Goal: Information Seeking & Learning: Check status

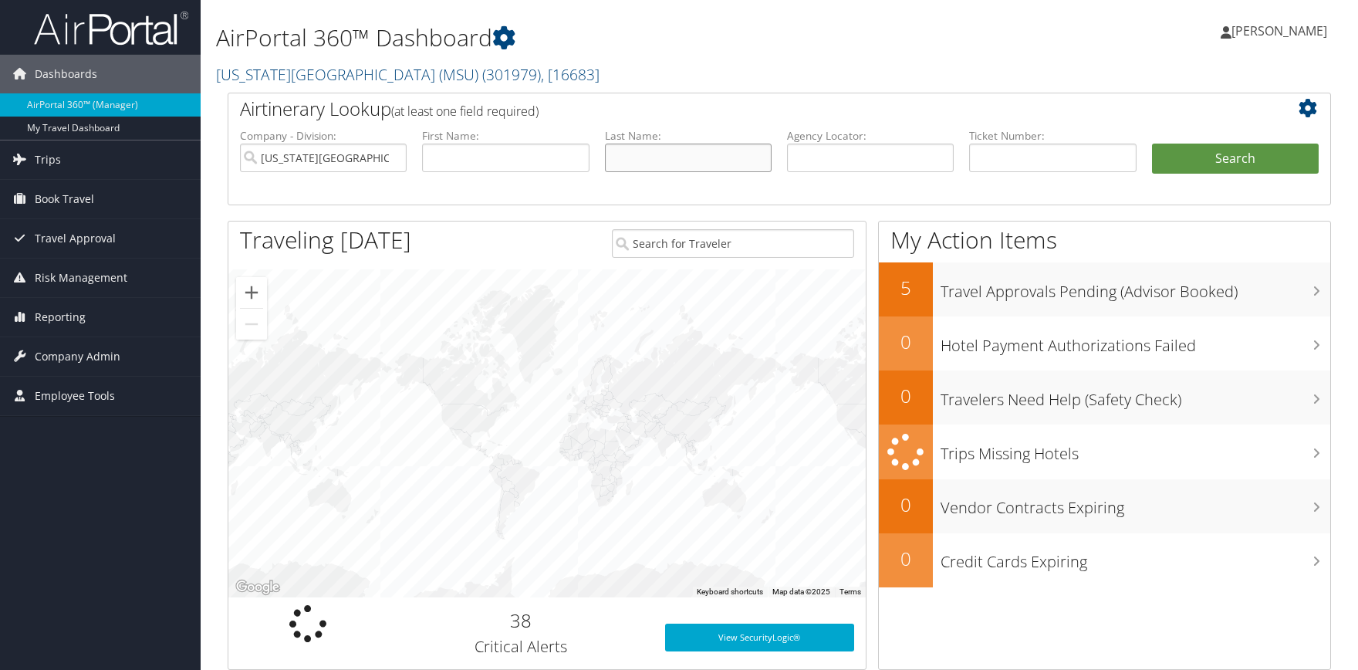
click at [626, 167] on input "text" at bounding box center [688, 158] width 167 height 29
click at [531, 157] on input "text" at bounding box center [505, 158] width 167 height 29
type input "Jennifer"
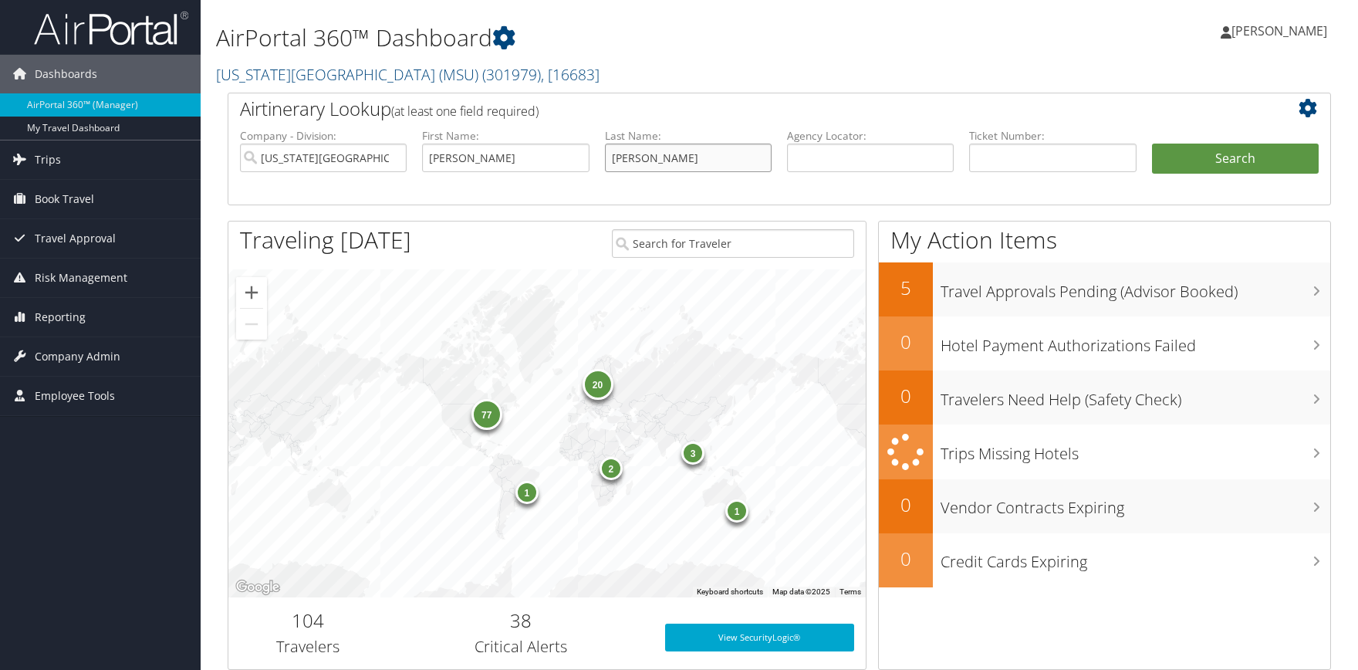
type input "Miller"
click at [1152, 144] on button "Search" at bounding box center [1235, 159] width 167 height 31
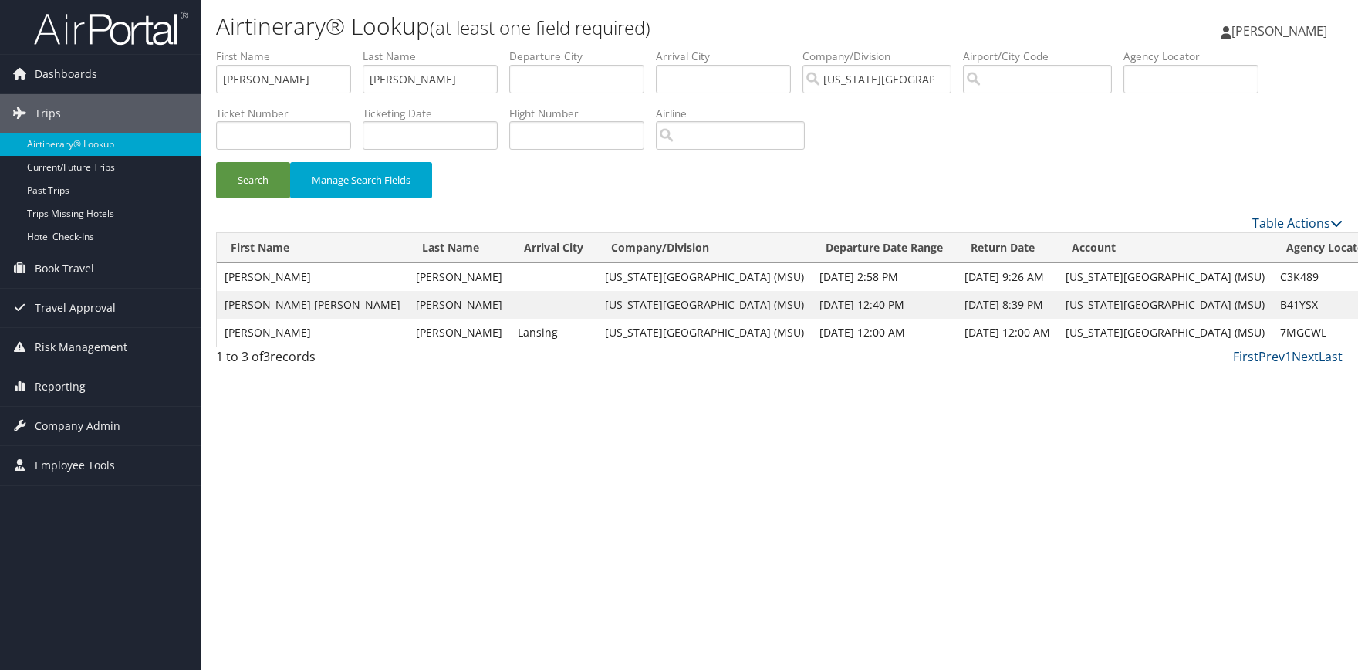
click at [297, 457] on div "Airtinerary® Lookup (at least one field required) Sierra Matthews Sierra Matthe…" at bounding box center [779, 335] width 1157 height 670
drag, startPoint x: 269, startPoint y: 74, endPoint x: 156, endPoint y: 75, distance: 112.7
click at [216, 75] on input "Jennifer" at bounding box center [283, 79] width 135 height 29
type input "Nichola"
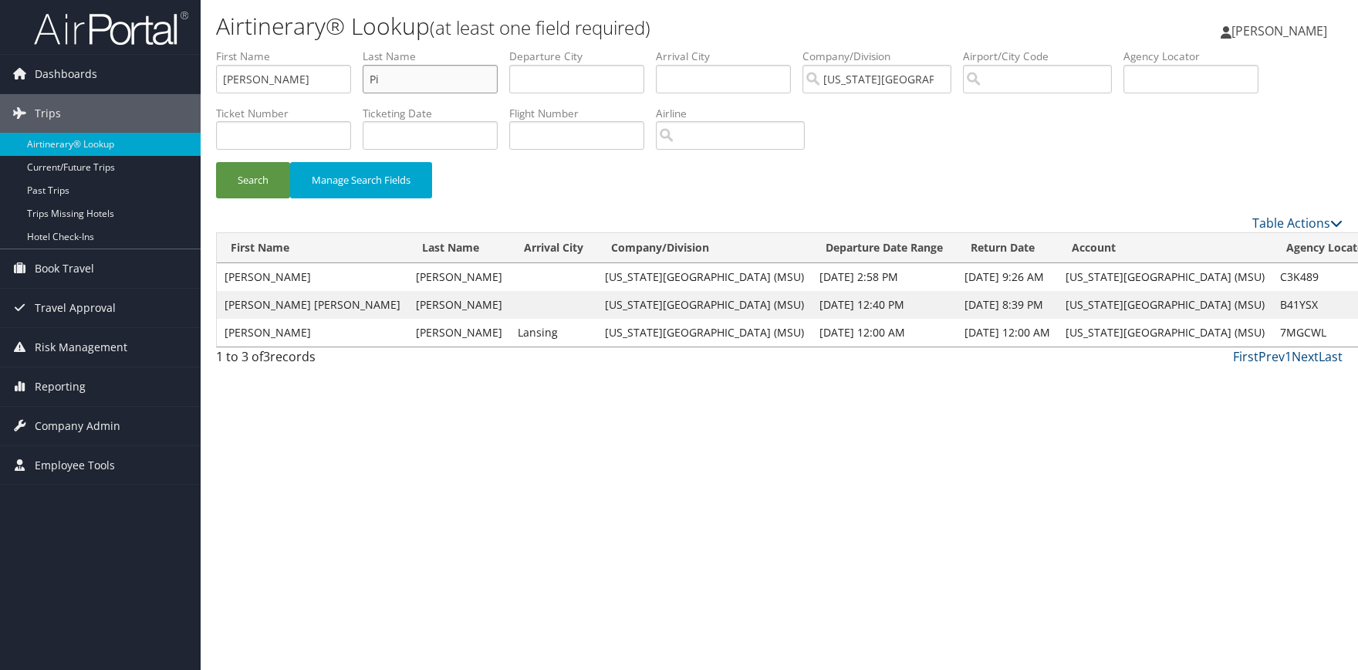
type input "P"
type input "Lippard"
click at [216, 162] on button "Search" at bounding box center [253, 180] width 74 height 36
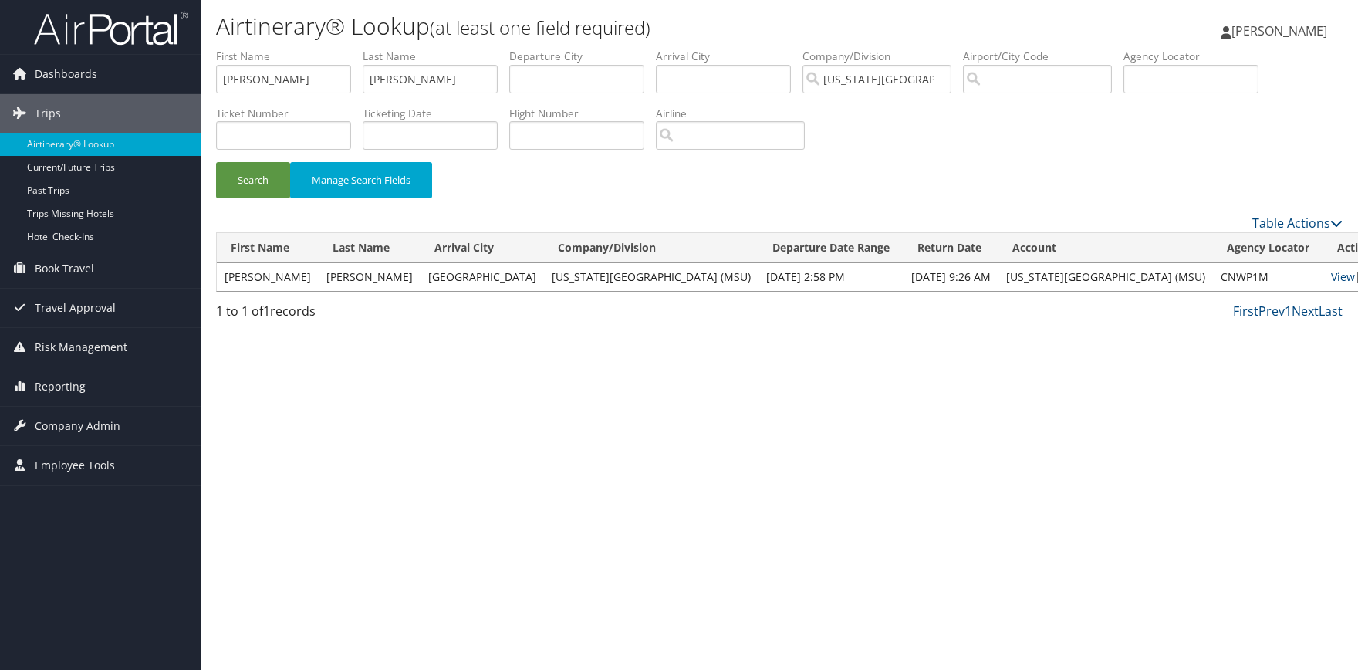
click at [504, 275] on td "Cleveland" at bounding box center [482, 277] width 123 height 28
click at [1331, 278] on link "View" at bounding box center [1343, 276] width 24 height 15
drag, startPoint x: 309, startPoint y: 75, endPoint x: 97, endPoint y: 64, distance: 211.7
click at [216, 65] on input "Nichola" at bounding box center [283, 79] width 135 height 29
type input "jennifer"
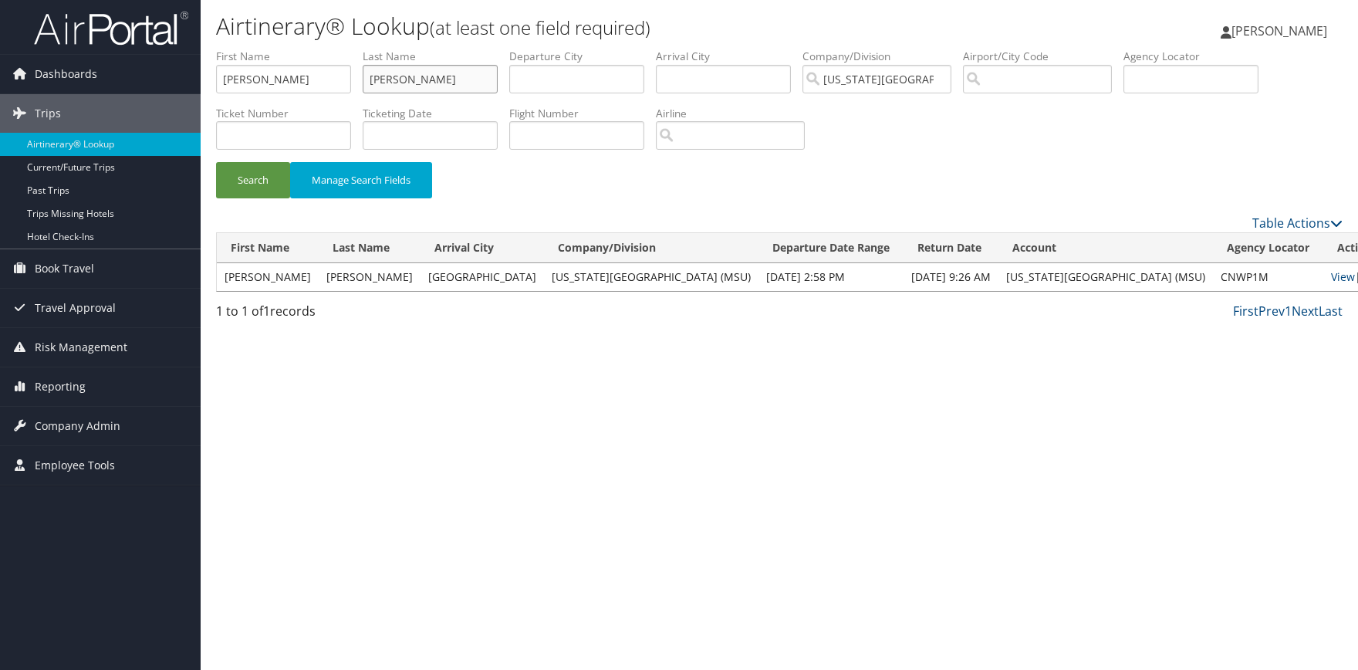
type input "miller"
click at [216, 162] on button "Search" at bounding box center [253, 180] width 74 height 36
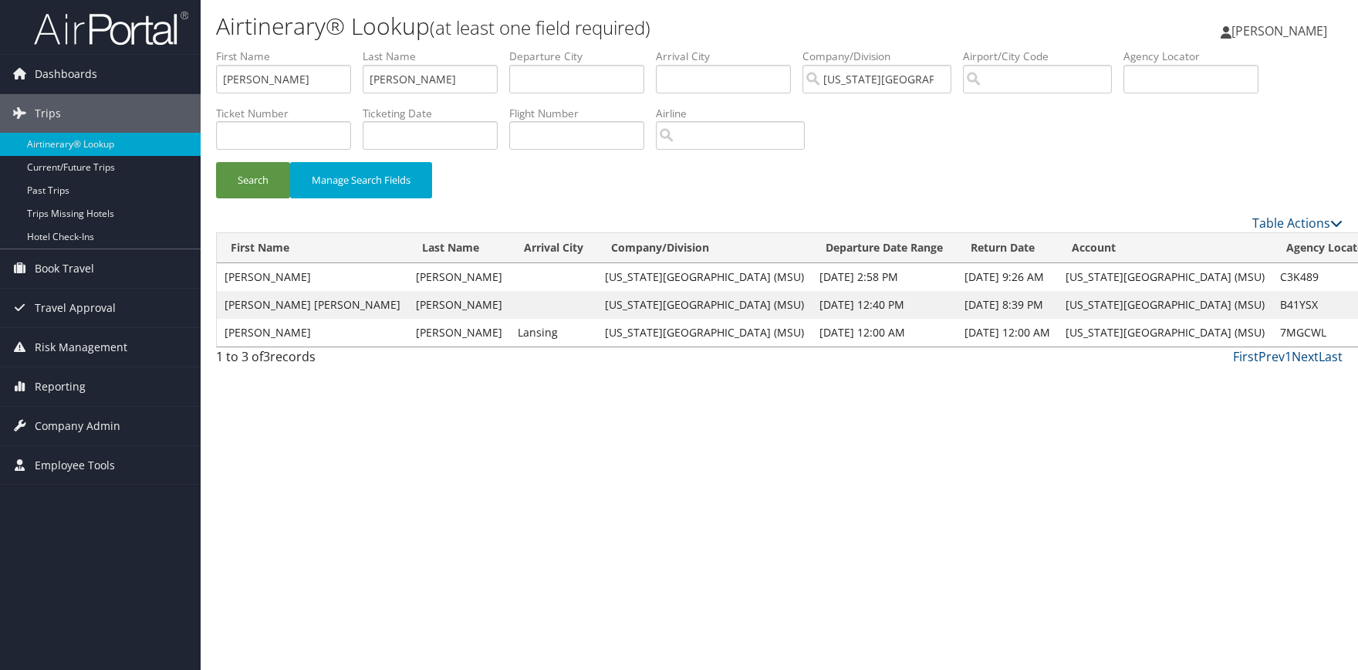
click at [510, 295] on td at bounding box center [553, 305] width 87 height 28
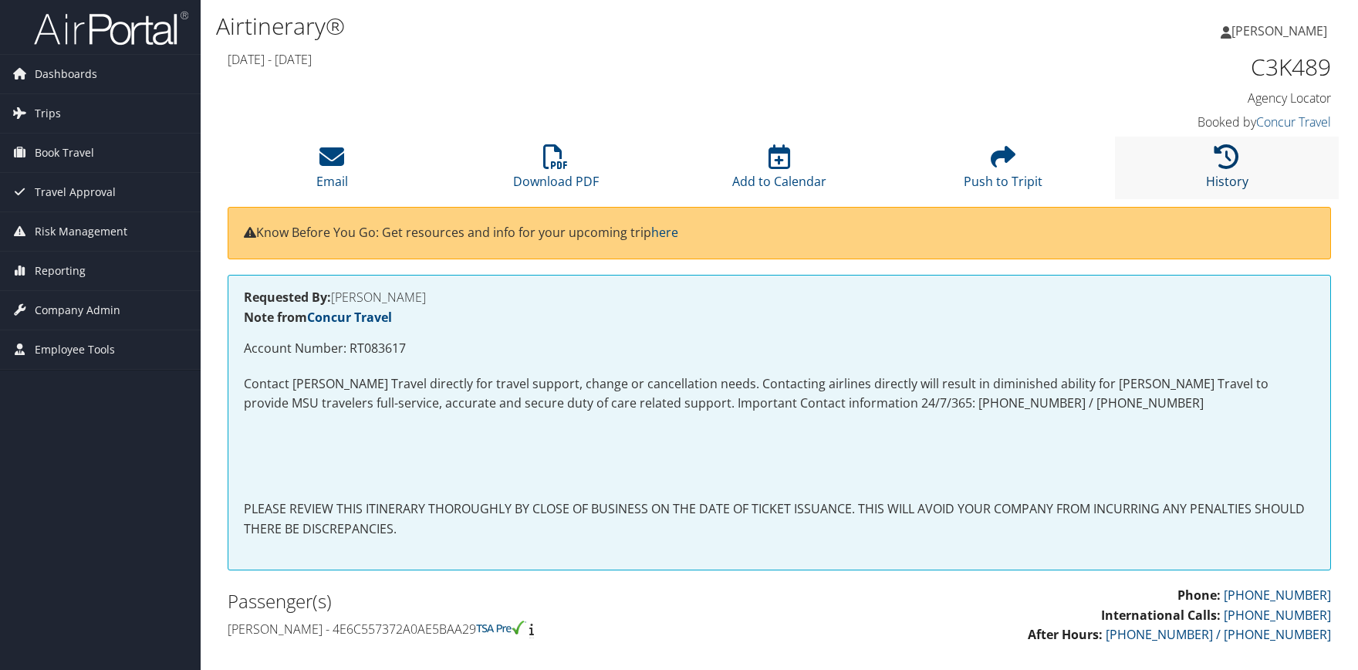
click at [1224, 176] on link "History" at bounding box center [1227, 171] width 42 height 37
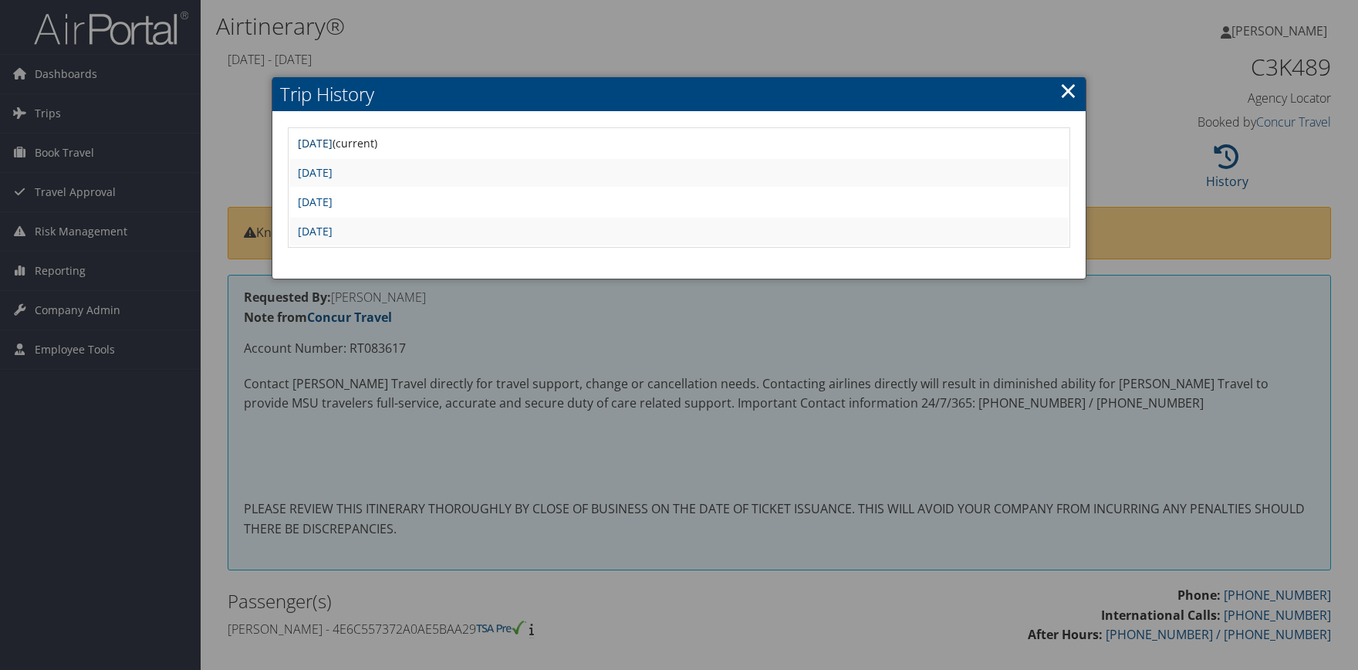
click at [333, 140] on link "Wed May 14 07:50:38 MDT 2025" at bounding box center [315, 143] width 35 height 15
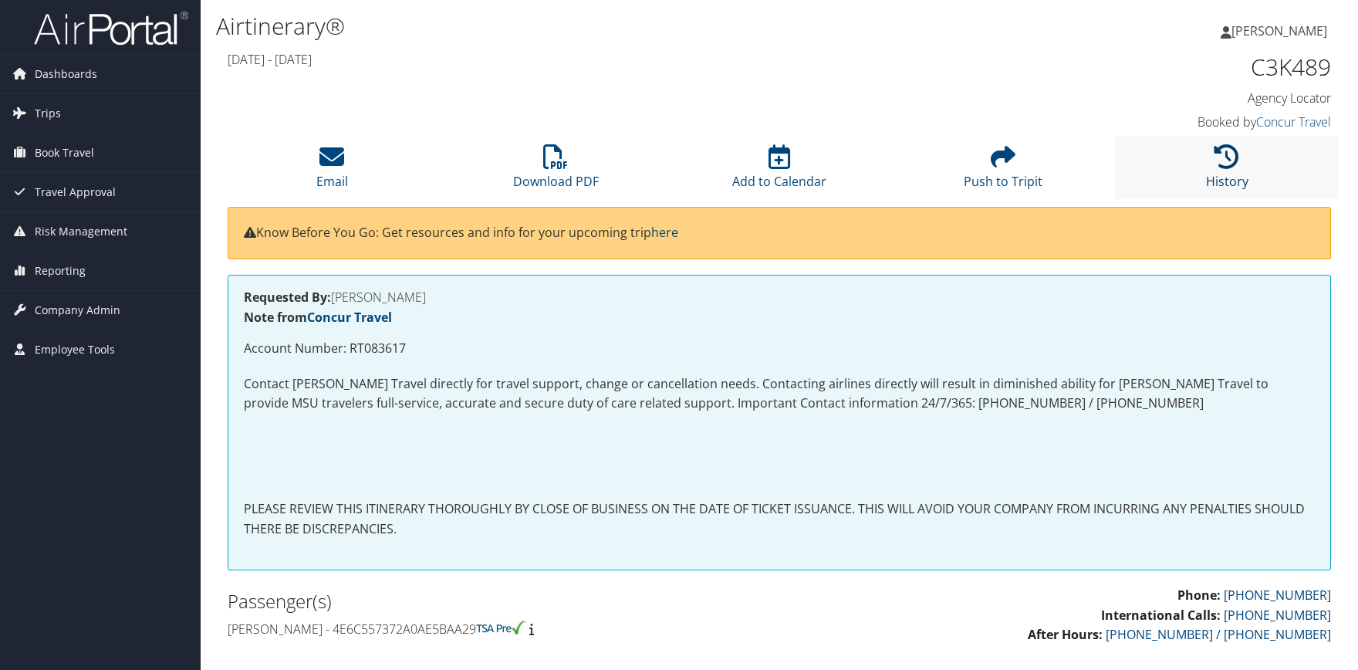
click at [1230, 149] on icon at bounding box center [1226, 156] width 25 height 25
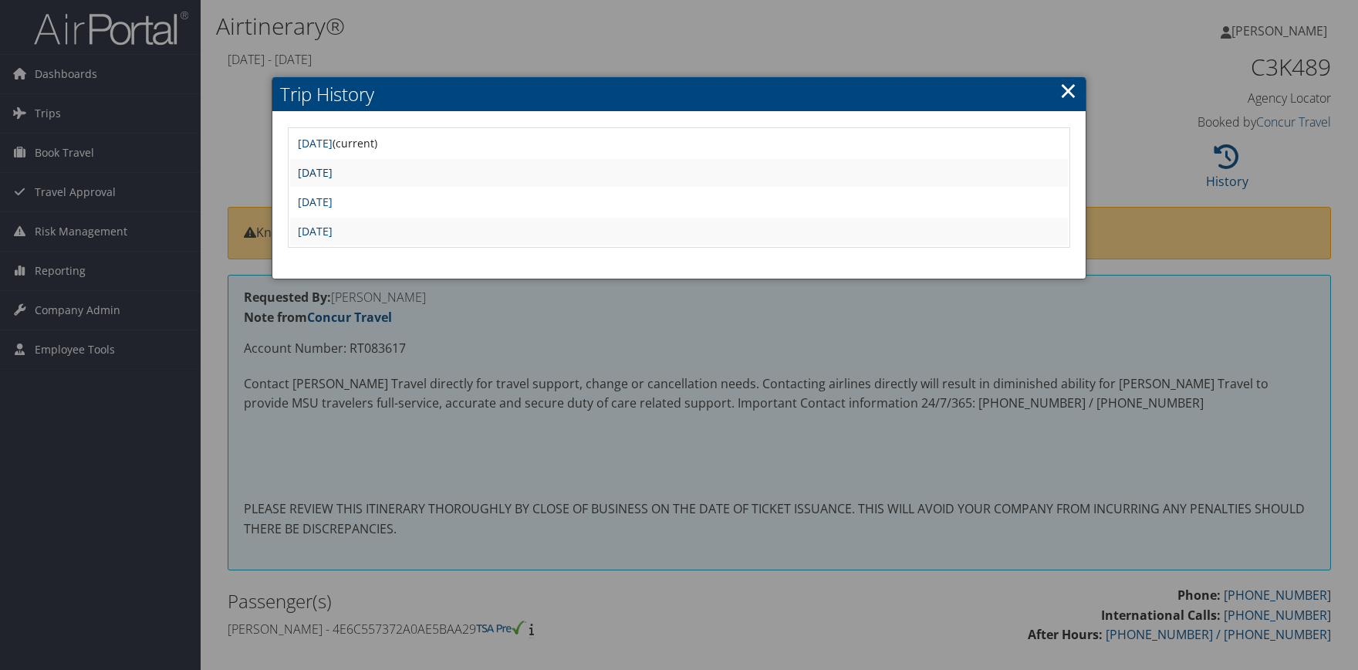
click at [333, 175] on link "Mon Apr 28 14:36:12 MDT 2025" at bounding box center [315, 172] width 35 height 15
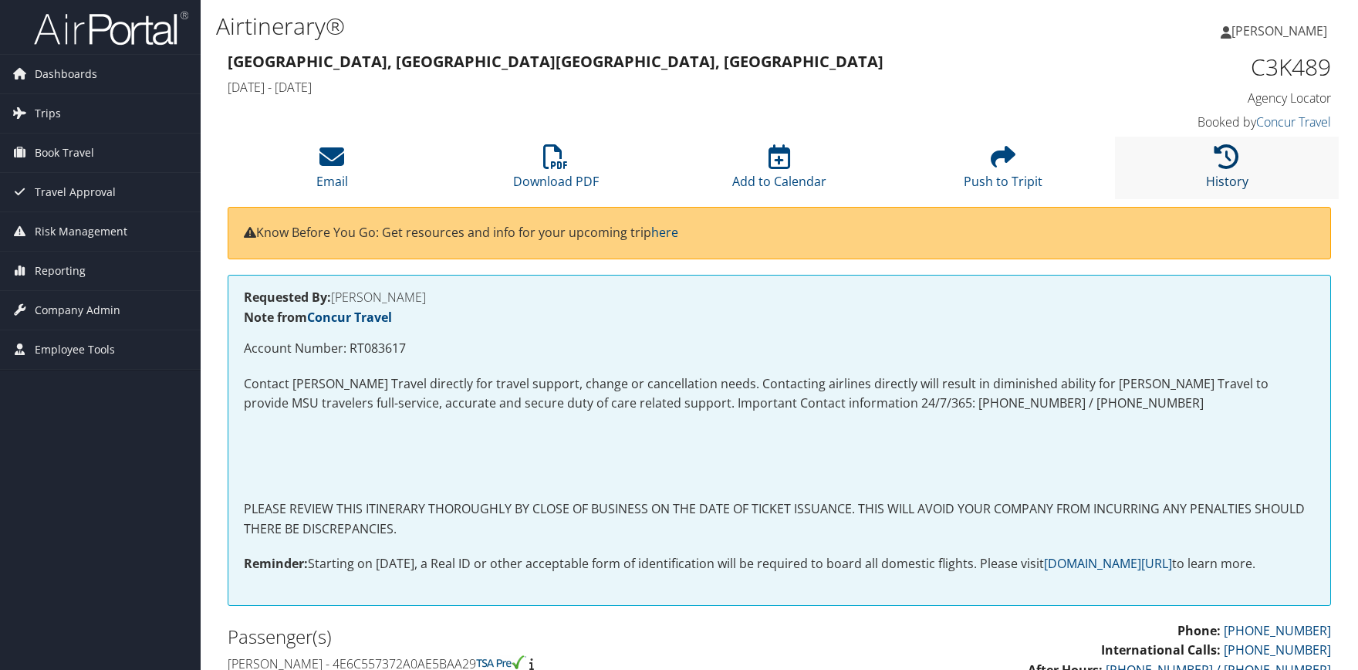
click at [1227, 154] on icon at bounding box center [1226, 156] width 25 height 25
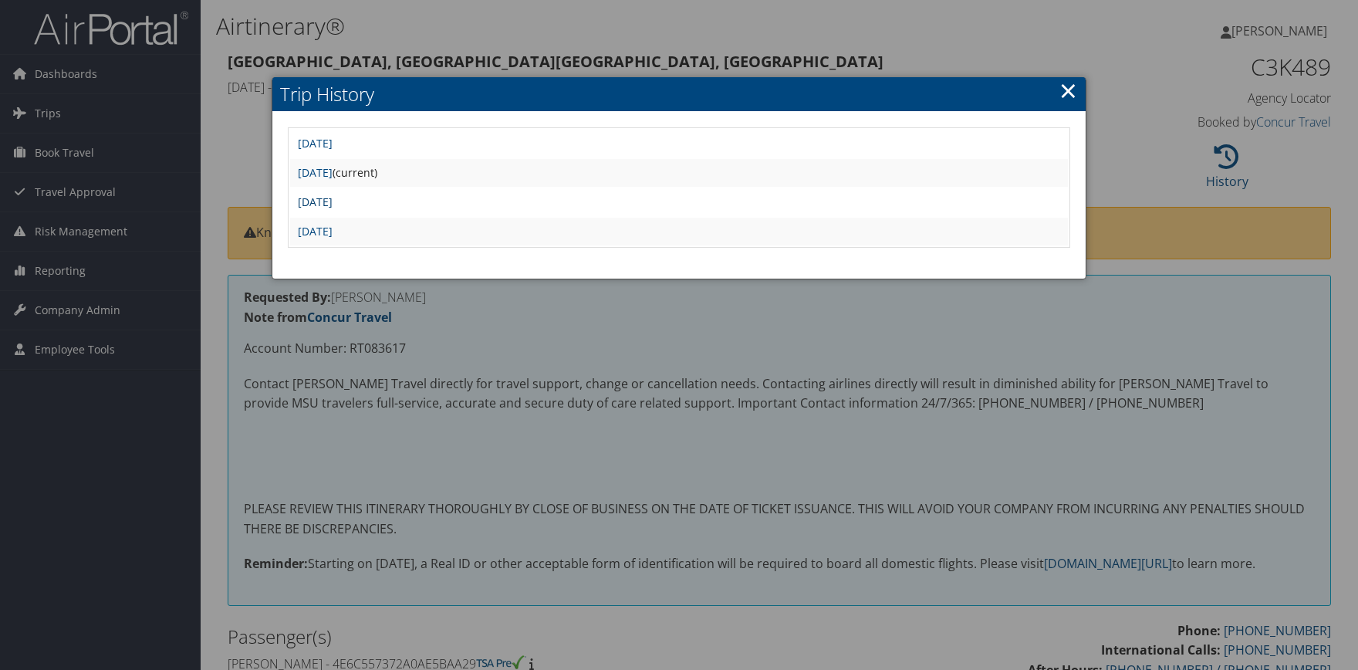
click at [333, 200] on link "Mon Apr 28 14:30:31 MDT 2025" at bounding box center [315, 201] width 35 height 15
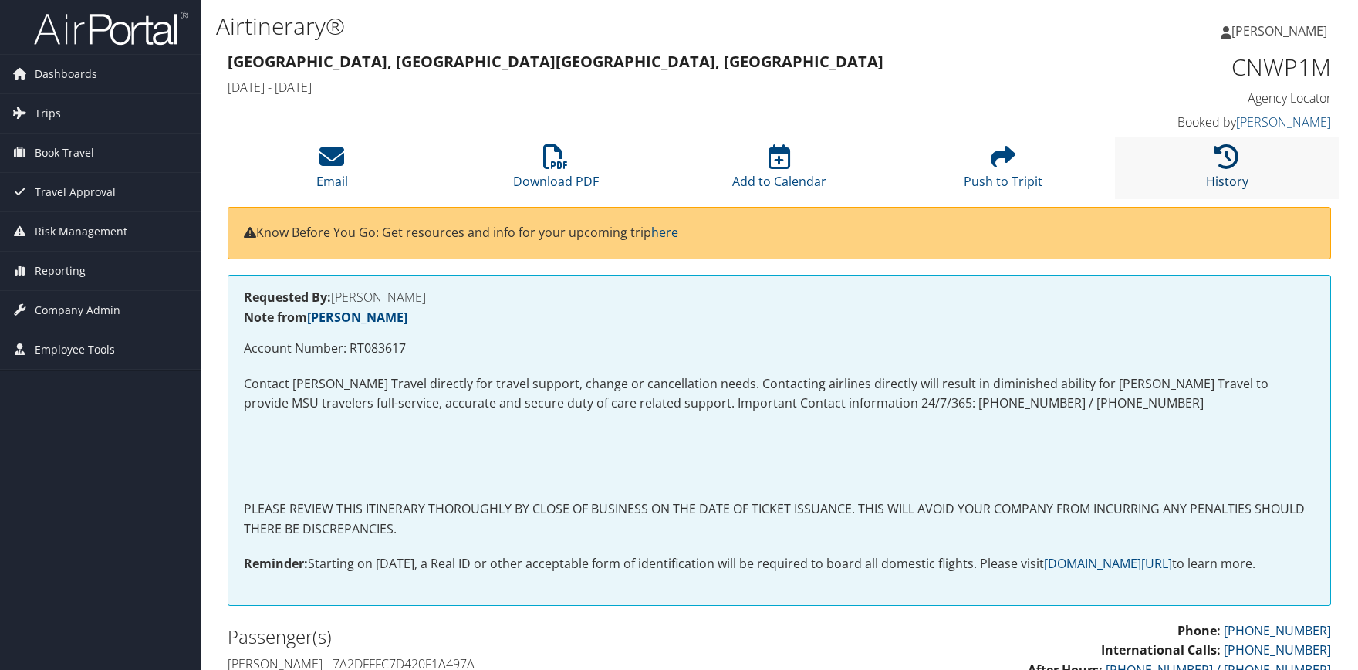
click at [1237, 152] on icon at bounding box center [1226, 156] width 25 height 25
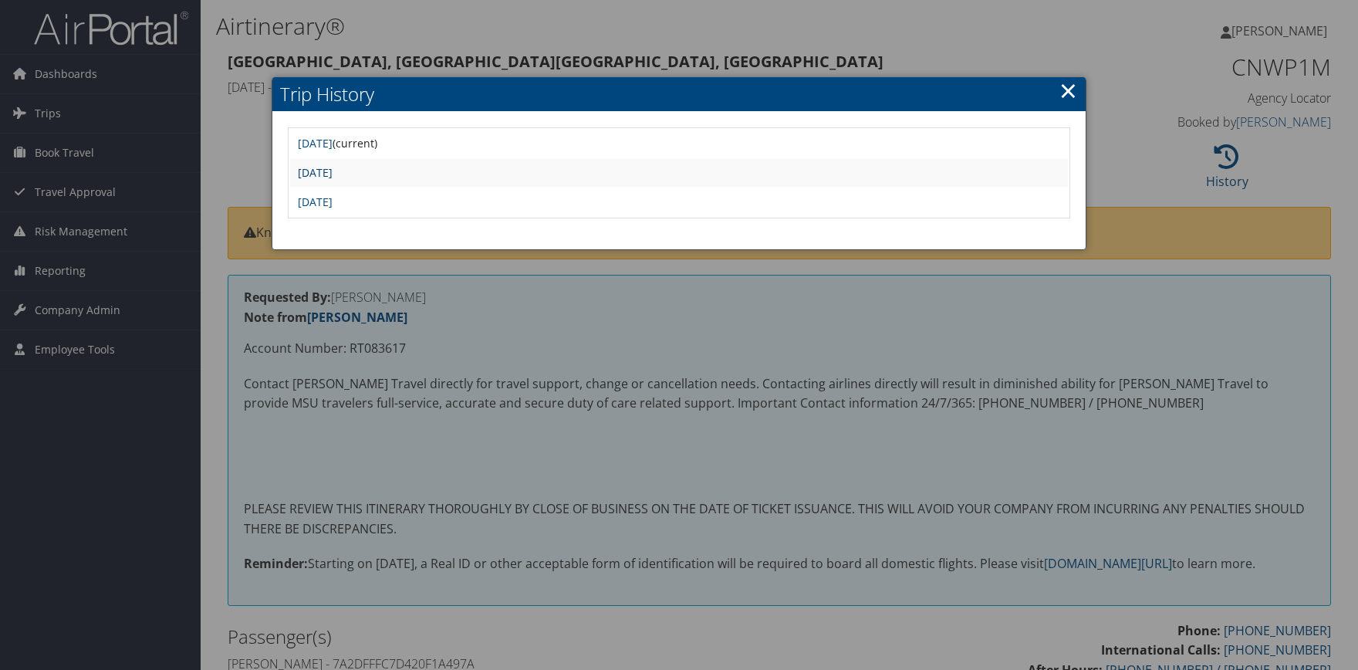
click at [333, 174] on link "[DATE]" at bounding box center [315, 172] width 35 height 15
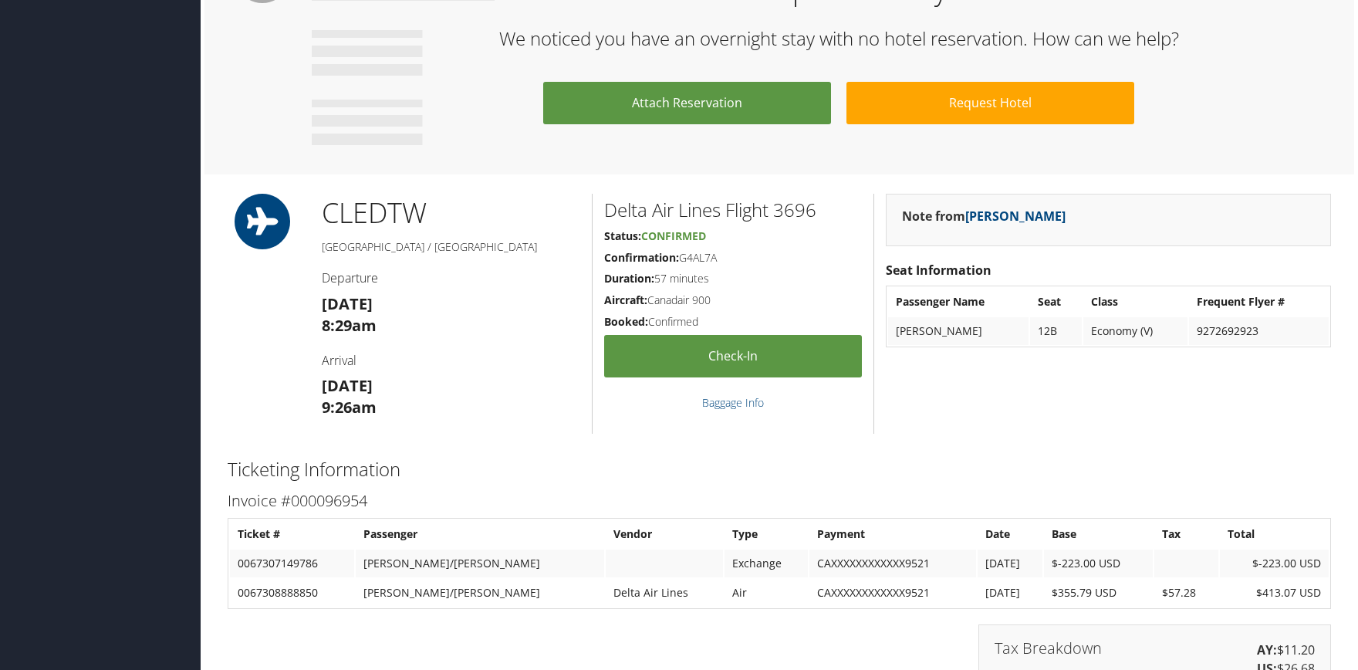
scroll to position [1358, 0]
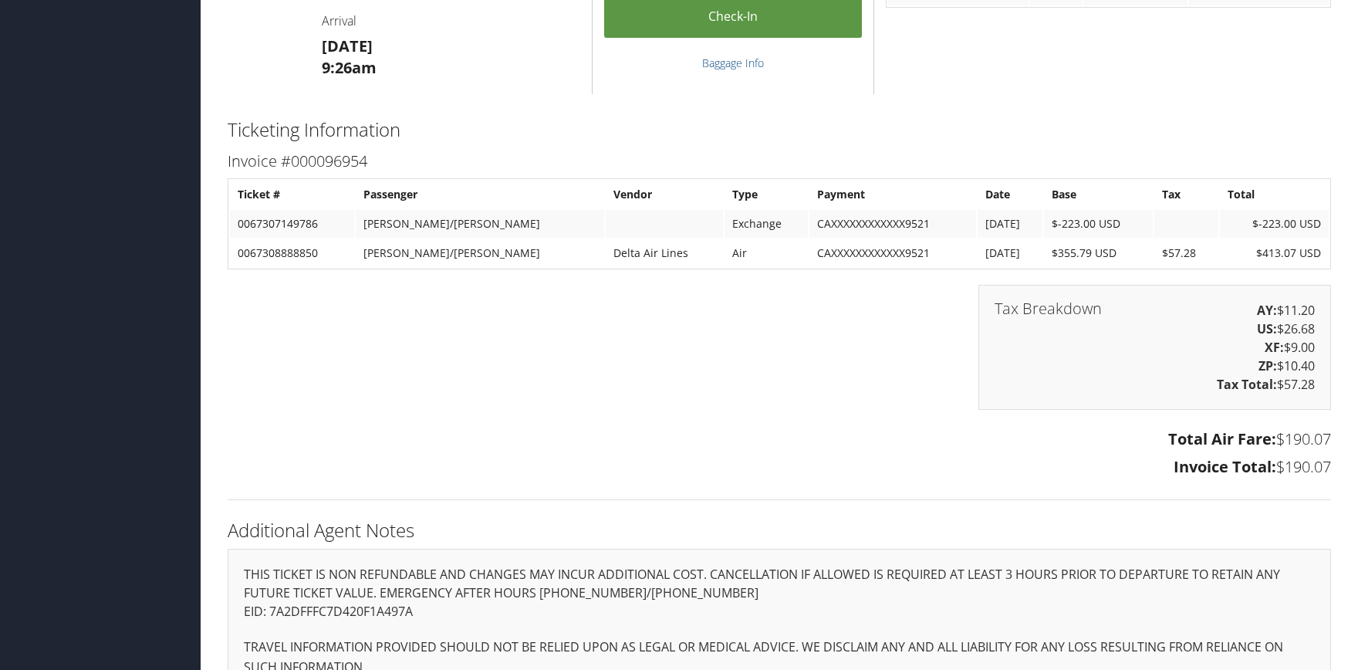
click at [220, 343] on div "Tax Breakdown AY: $11.20 US: $26.68 XF: $9.00 ZP: $10.40 Tax Total: $57.28" at bounding box center [779, 355] width 1127 height 140
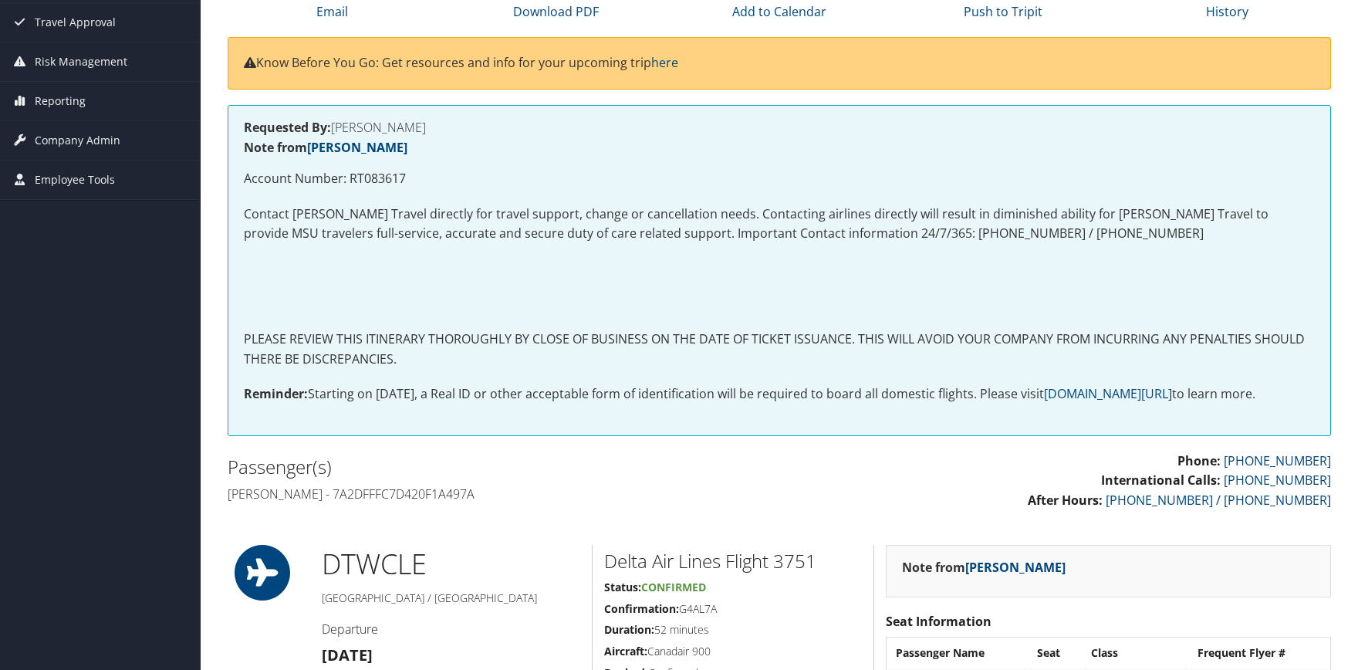
scroll to position [0, 0]
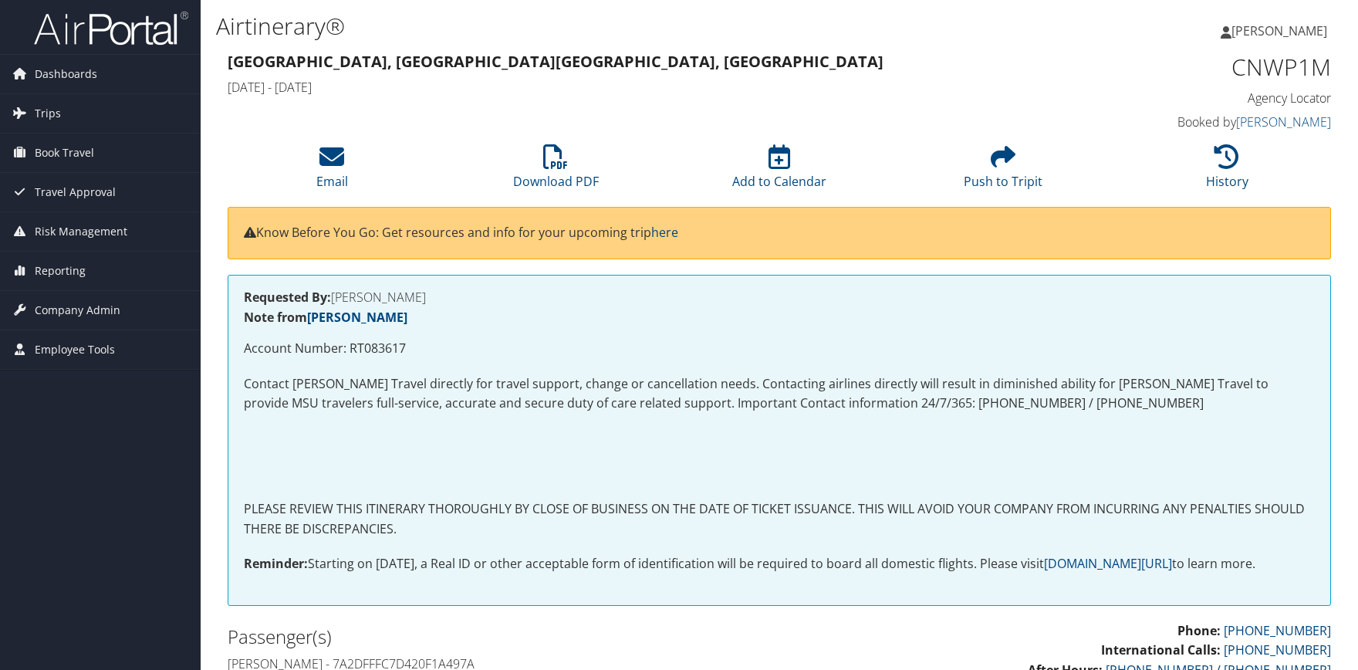
click at [340, 624] on h2 "Passenger(s)" at bounding box center [498, 636] width 540 height 26
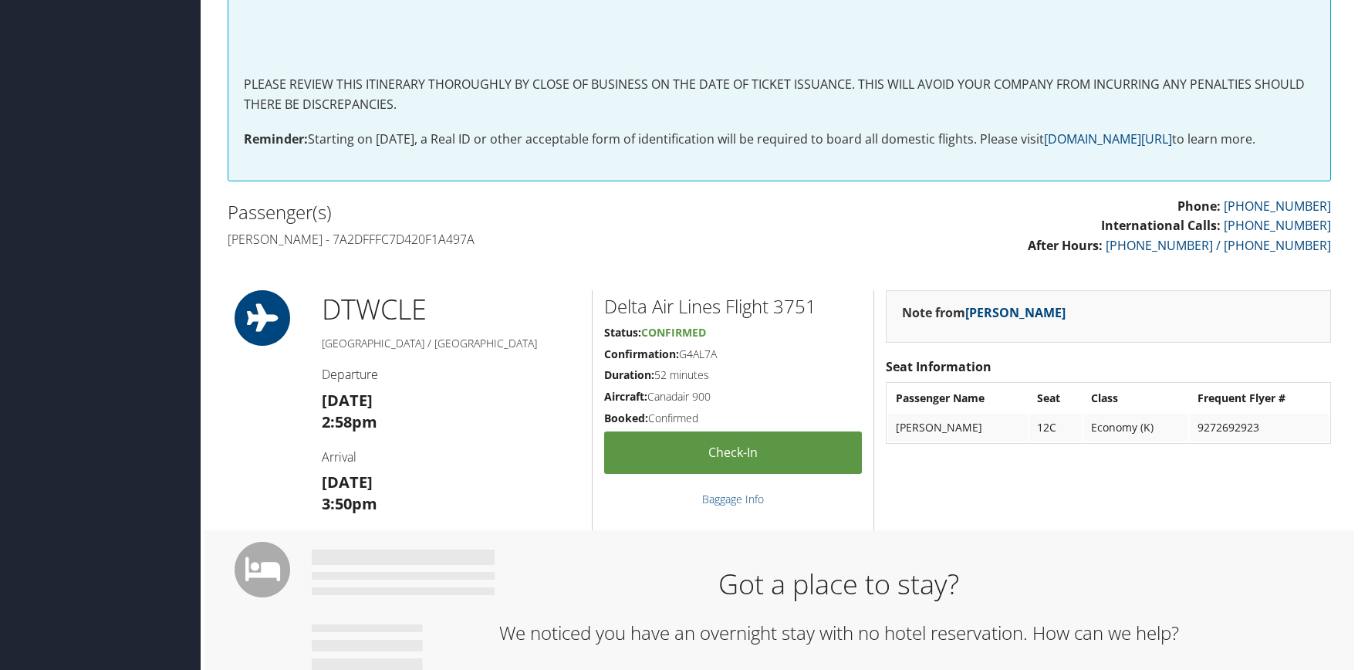
scroll to position [509, 0]
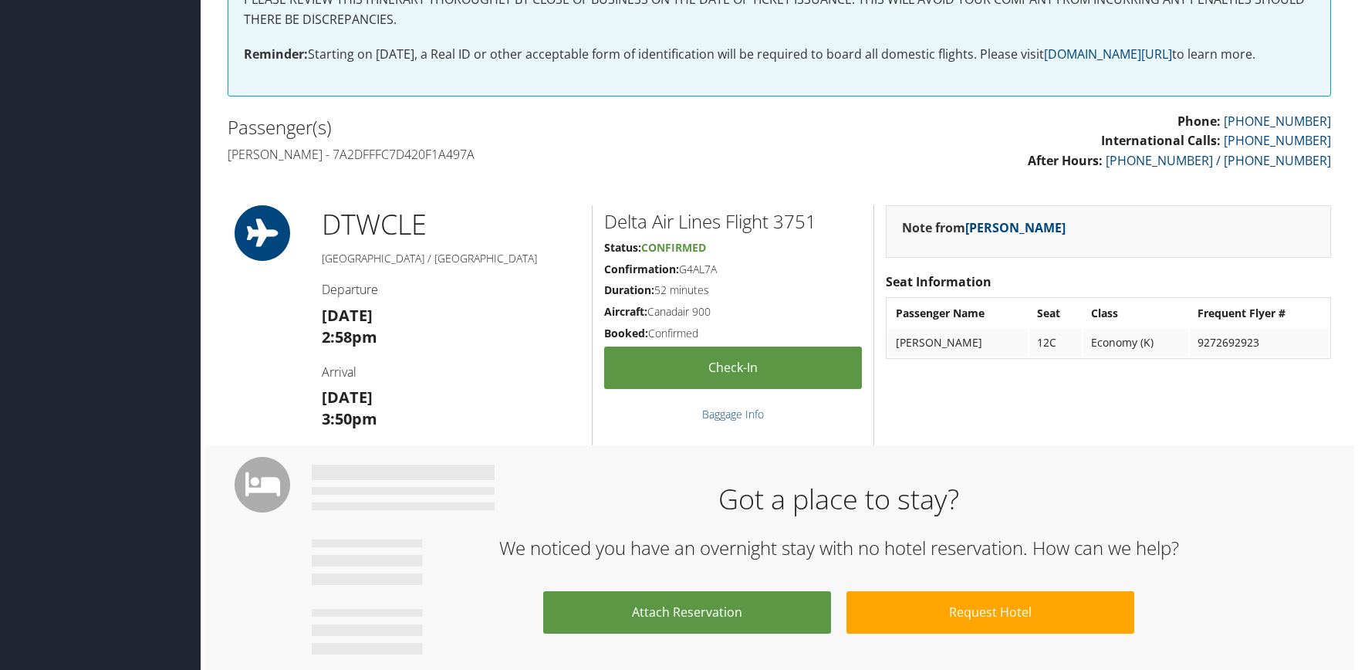
click at [267, 352] on div "DTW CLE [GEOGRAPHIC_DATA] / [GEOGRAPHIC_DATA] Departure [DATE] 2:58pm Arrival […" at bounding box center [779, 325] width 1127 height 240
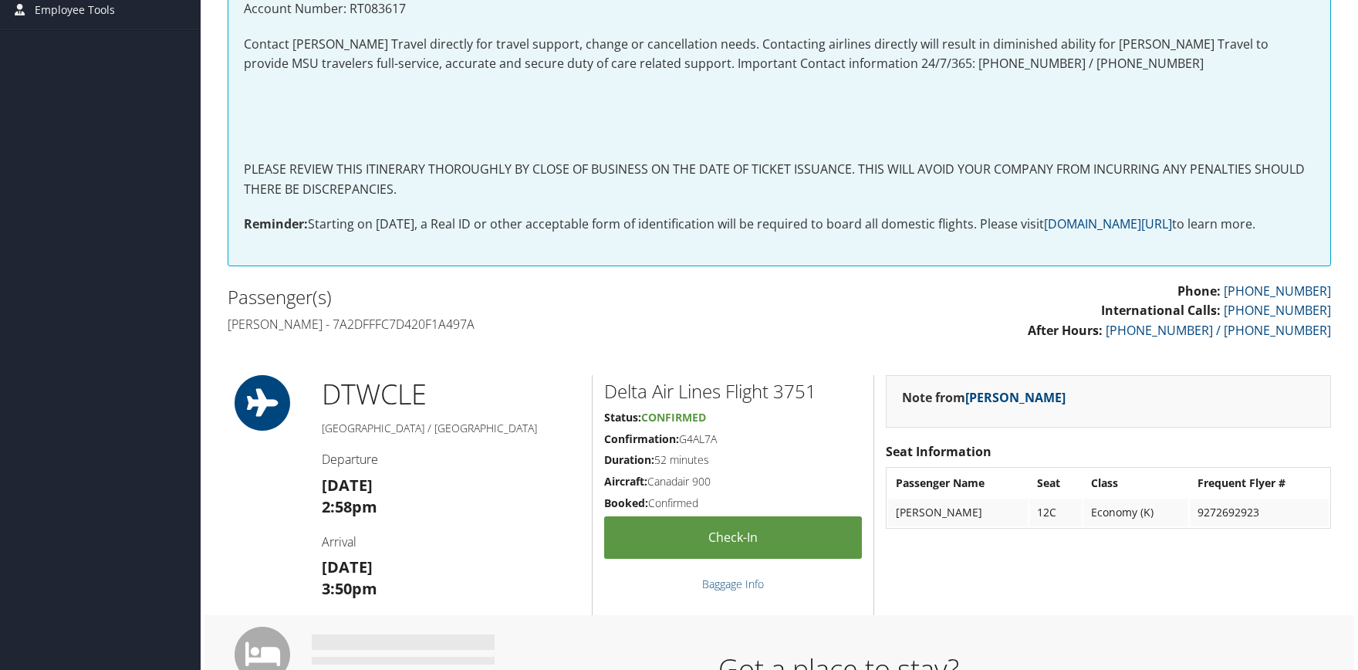
scroll to position [0, 0]
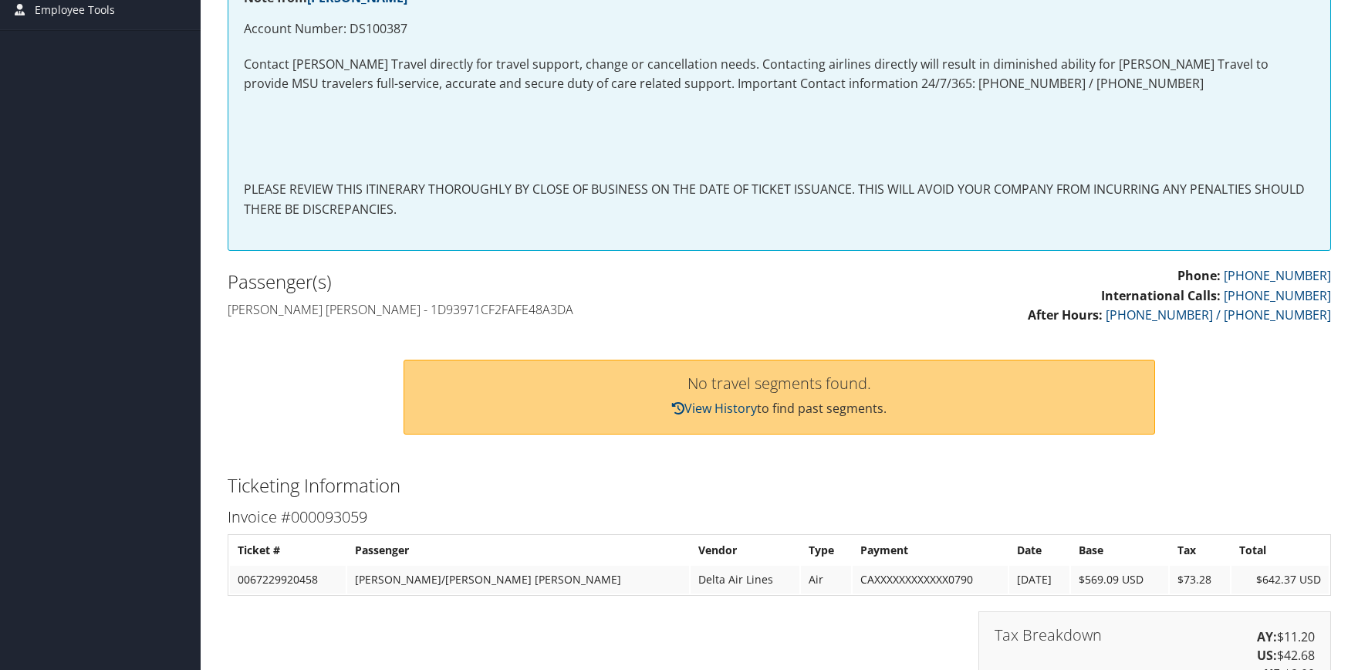
scroll to position [594, 0]
